Goal: Information Seeking & Learning: Learn about a topic

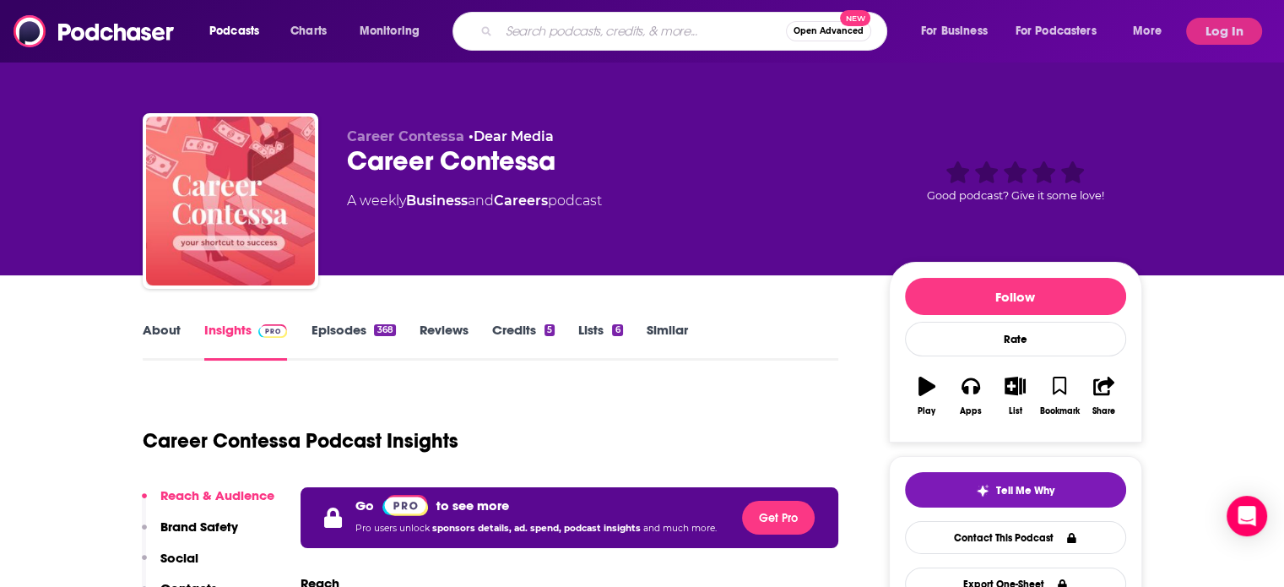
click at [624, 35] on input "Search podcasts, credits, & more..." at bounding box center [642, 31] width 287 height 27
type input "selling with love"
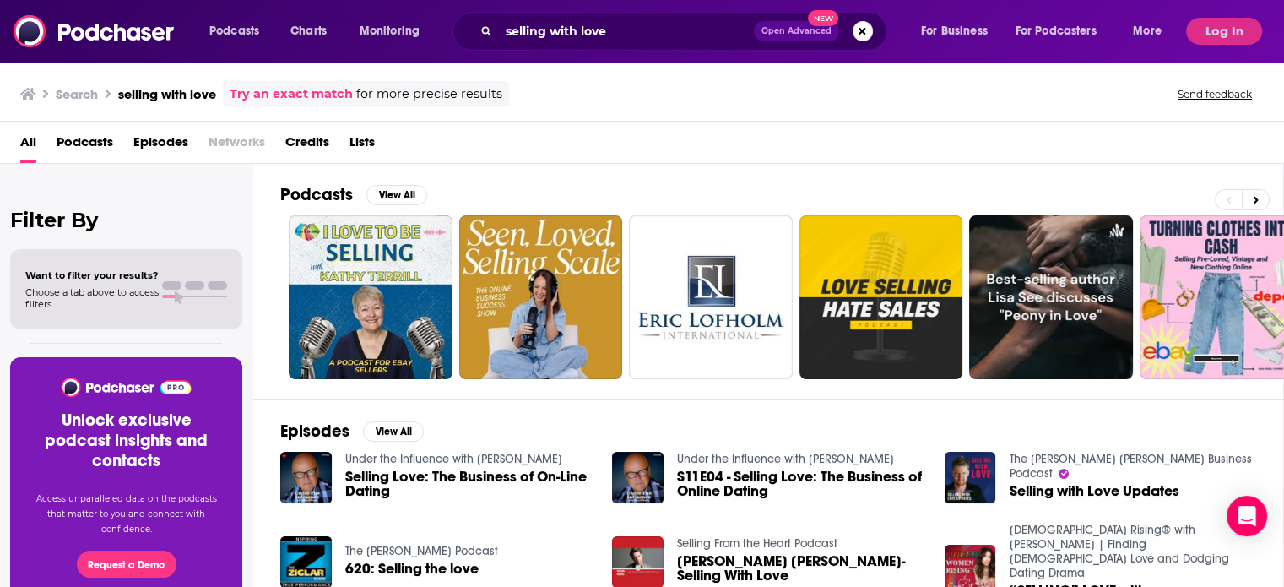
click at [695, 46] on div "selling with love Open Advanced New" at bounding box center [669, 31] width 435 height 39
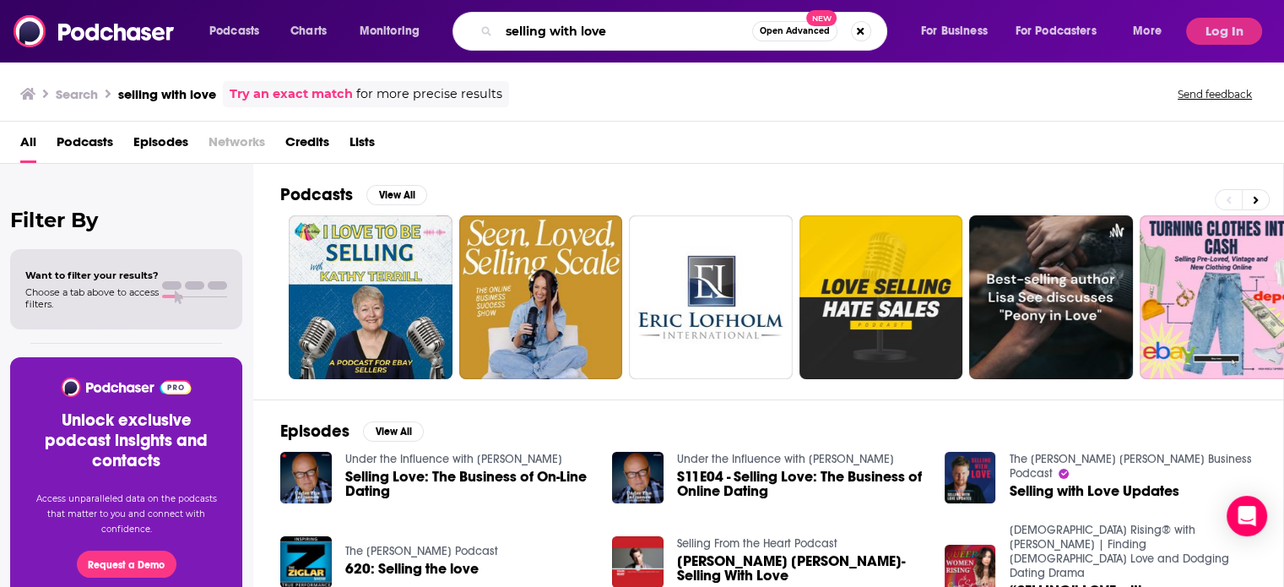
click at [695, 30] on input "selling with love" at bounding box center [625, 31] width 253 height 27
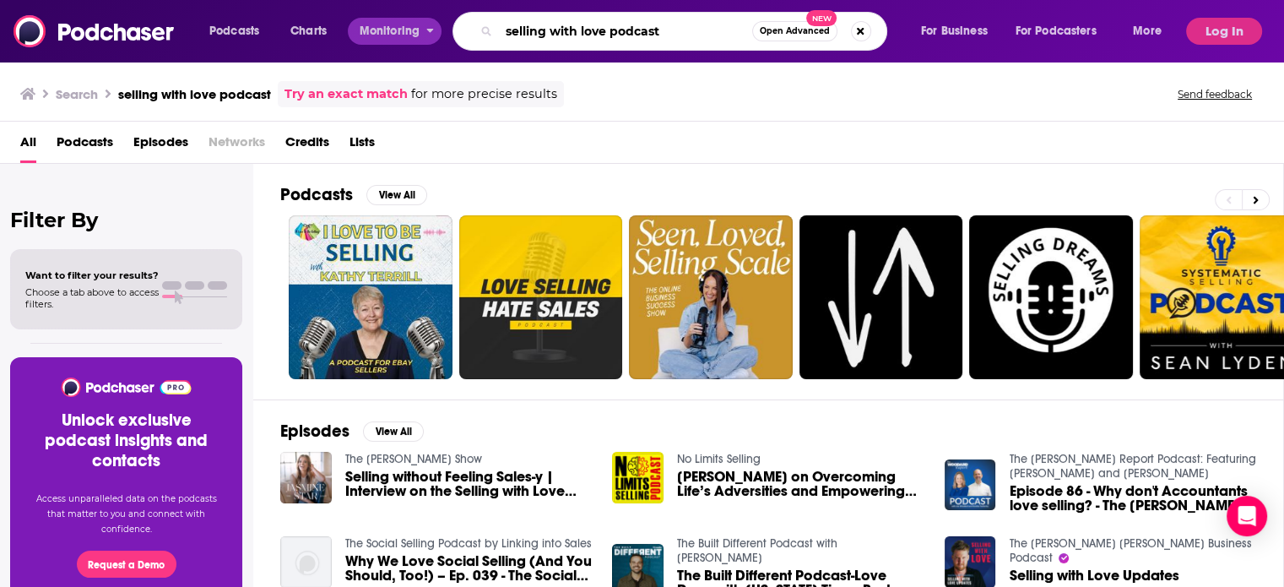
drag, startPoint x: 673, startPoint y: 28, endPoint x: 424, endPoint y: 19, distance: 249.9
click at [424, 19] on div "Podcasts Charts Monitoring selling with love podcast Open Advanced New For Busi…" at bounding box center [687, 31] width 980 height 39
type input "h"
type input "the [PERSON_NAME] [PERSON_NAME] podcast"
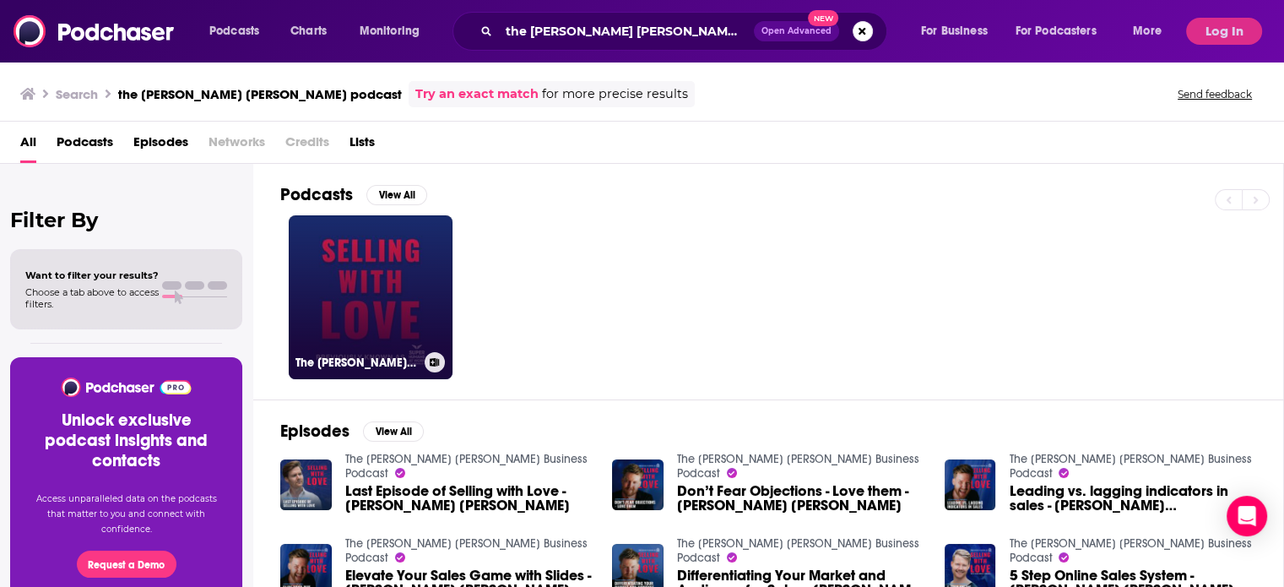
click at [401, 295] on link "The [PERSON_NAME] [PERSON_NAME] Business Podcast" at bounding box center [371, 297] width 164 height 164
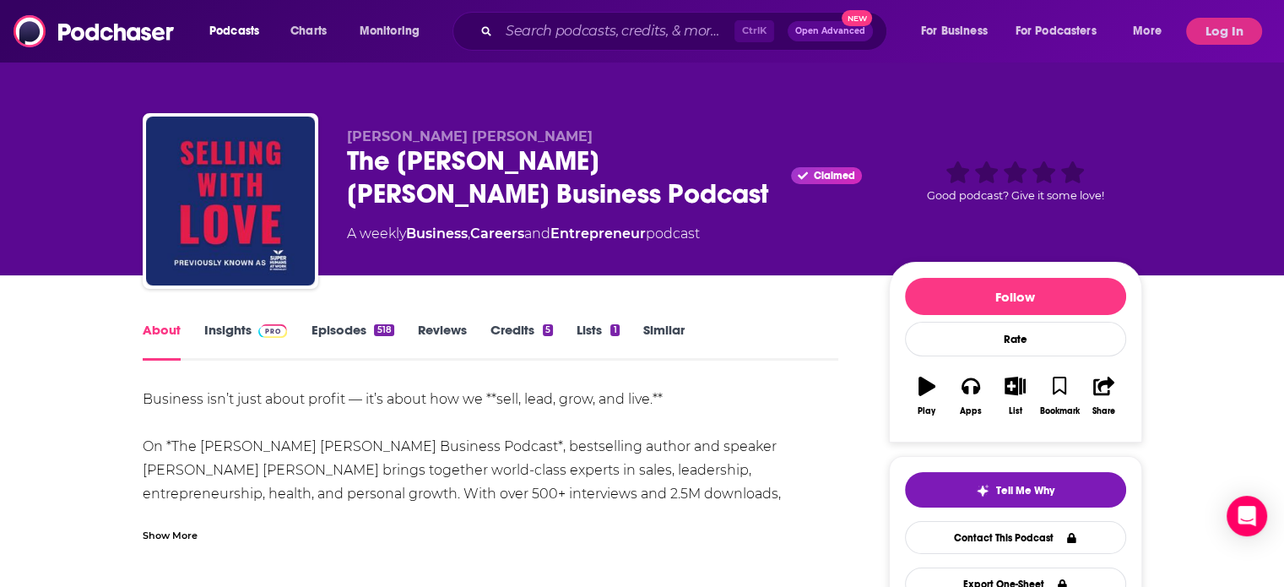
click at [224, 328] on link "Insights" at bounding box center [246, 341] width 84 height 39
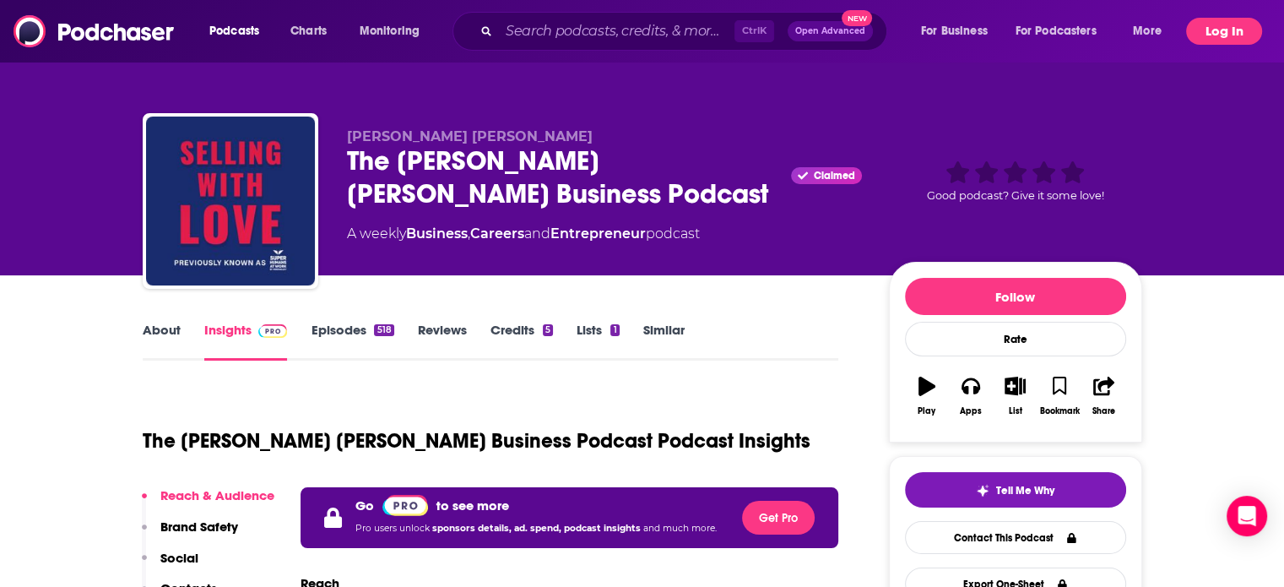
click at [1221, 26] on button "Log In" at bounding box center [1224, 31] width 76 height 27
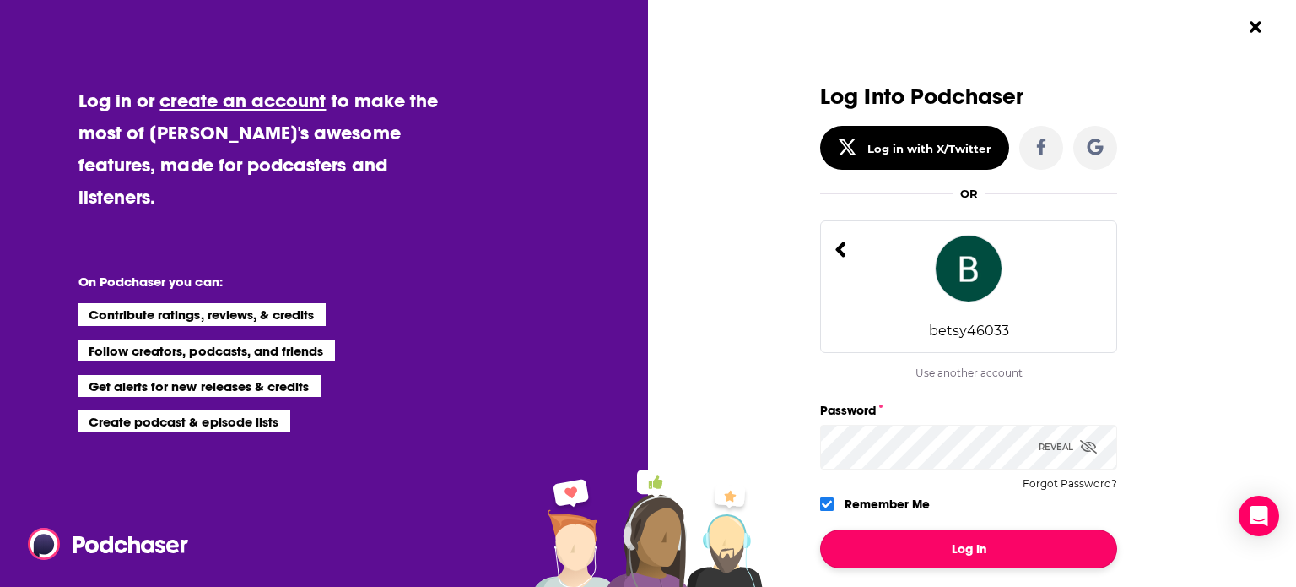
click at [992, 548] on button "Log In" at bounding box center [968, 548] width 297 height 39
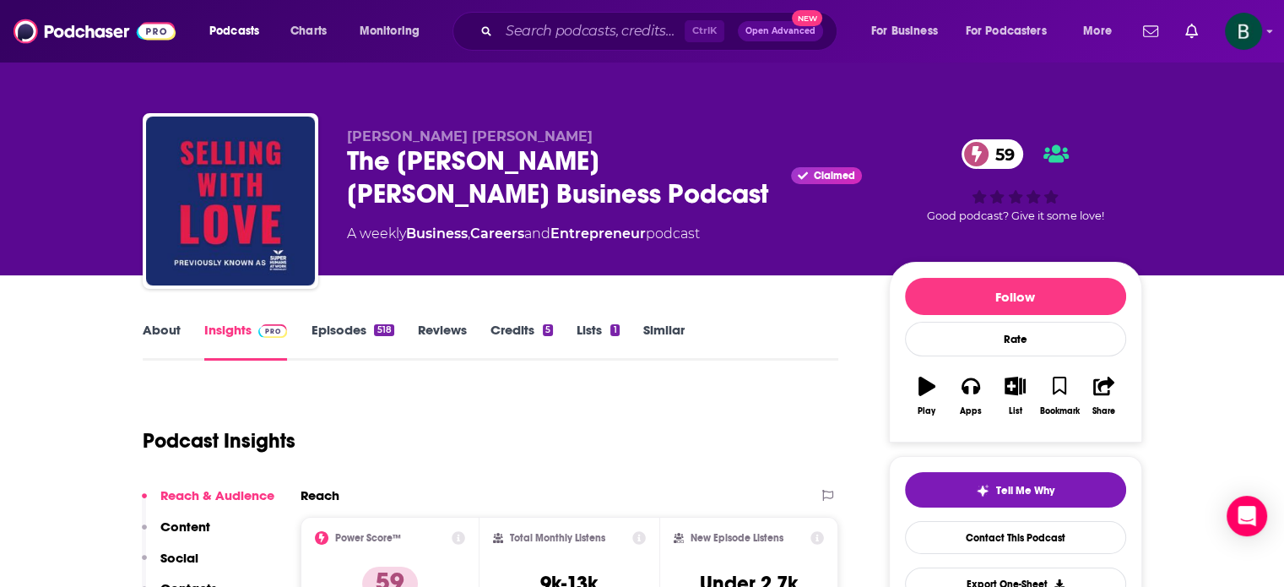
click at [170, 330] on link "About" at bounding box center [162, 341] width 38 height 39
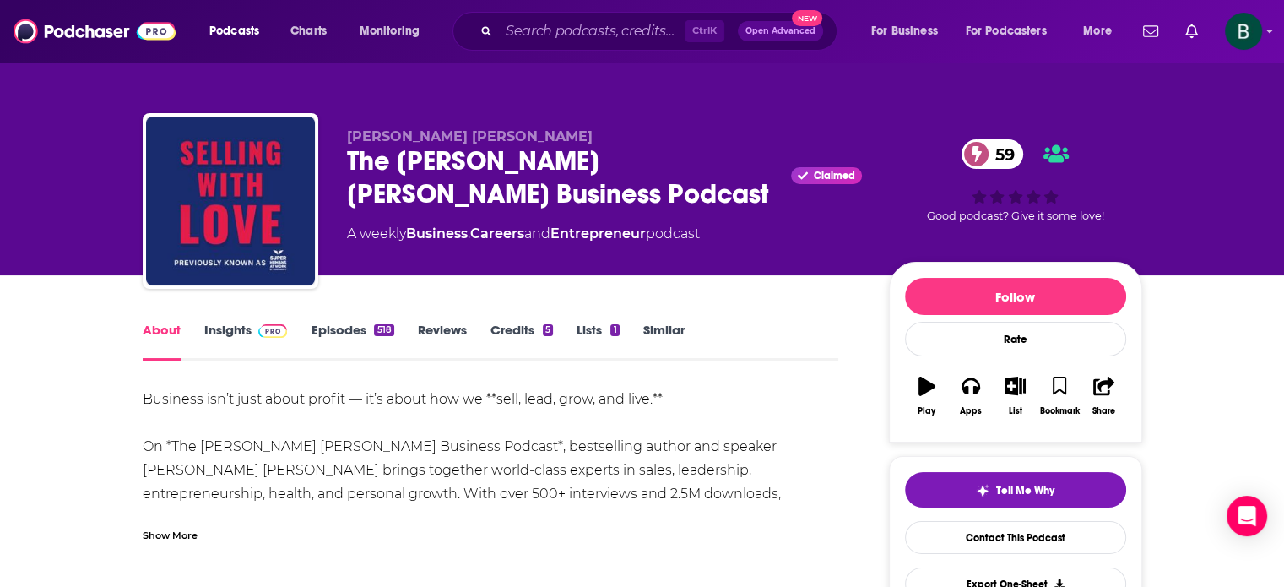
click at [180, 532] on div "Show More" at bounding box center [170, 534] width 55 height 16
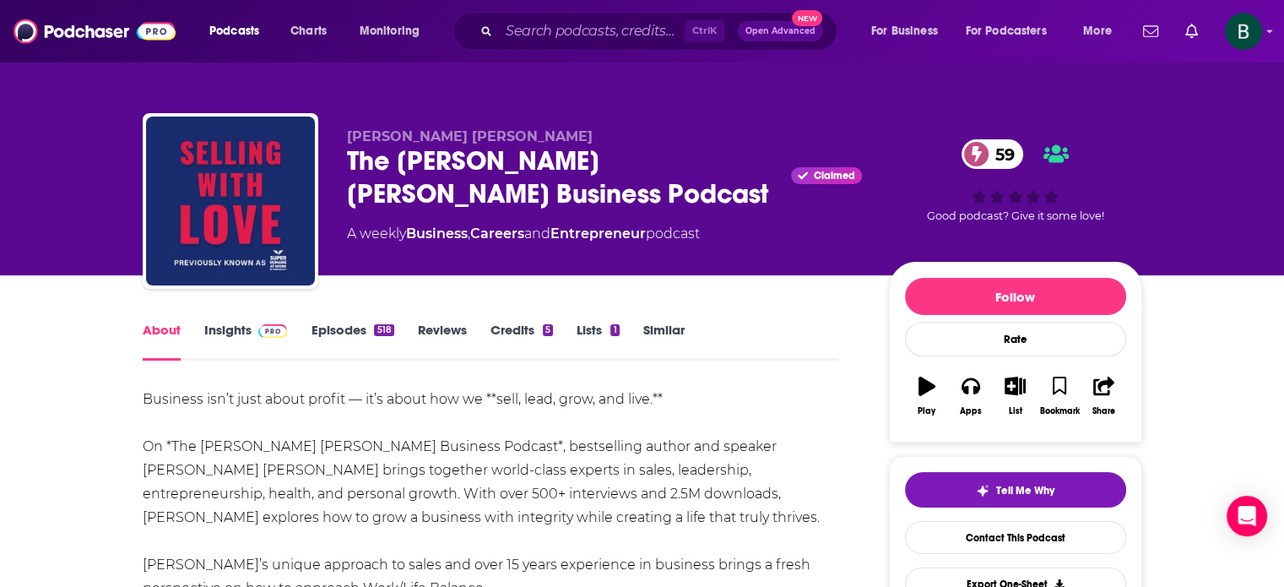
scroll to position [140, 0]
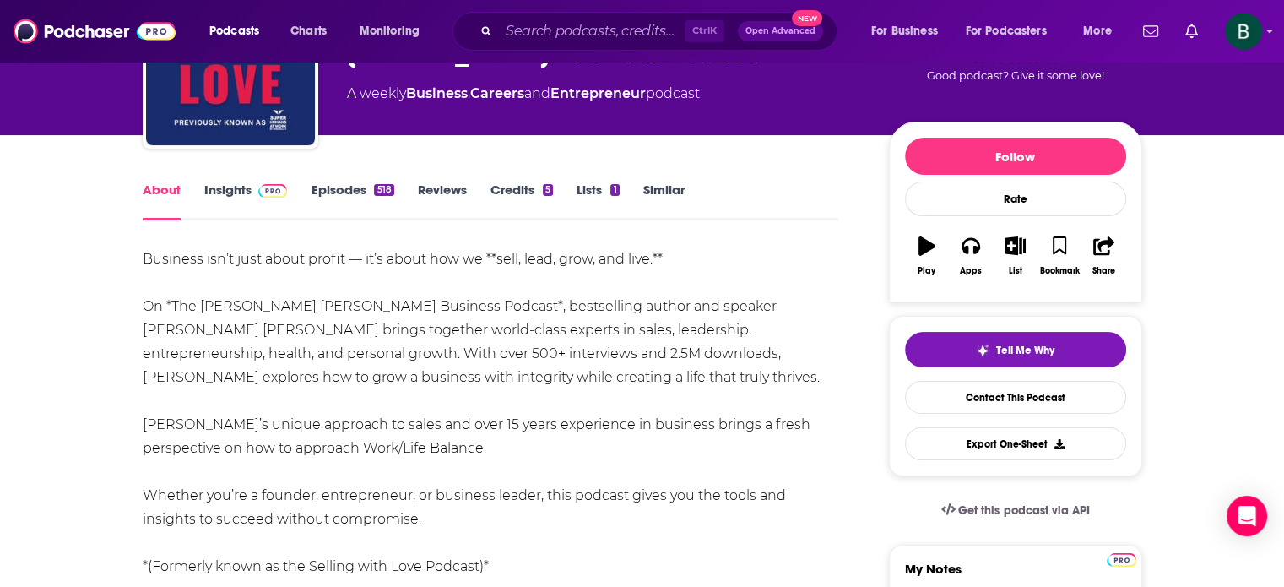
drag, startPoint x: 369, startPoint y: 522, endPoint x: 127, endPoint y: 276, distance: 344.9
copy div "Business isn’t just about profit — it’s about how we **sell, lead, grow, and li…"
